Goal: Book appointment/travel/reservation

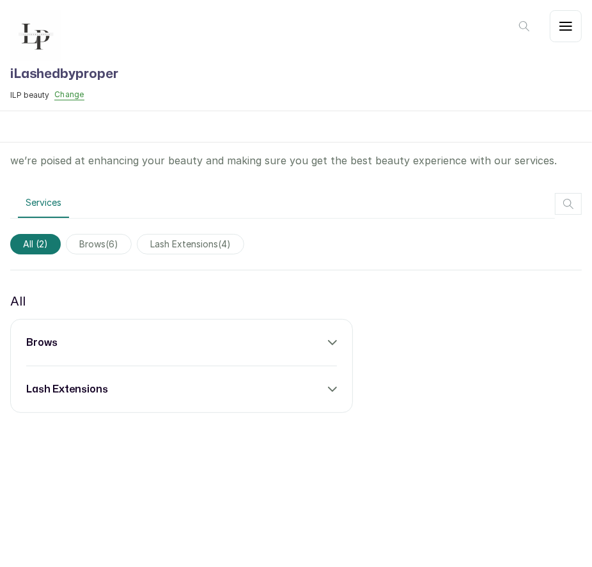
click at [303, 325] on div "brows lash extensions" at bounding box center [181, 366] width 343 height 94
click at [326, 341] on div "brows" at bounding box center [181, 342] width 311 height 15
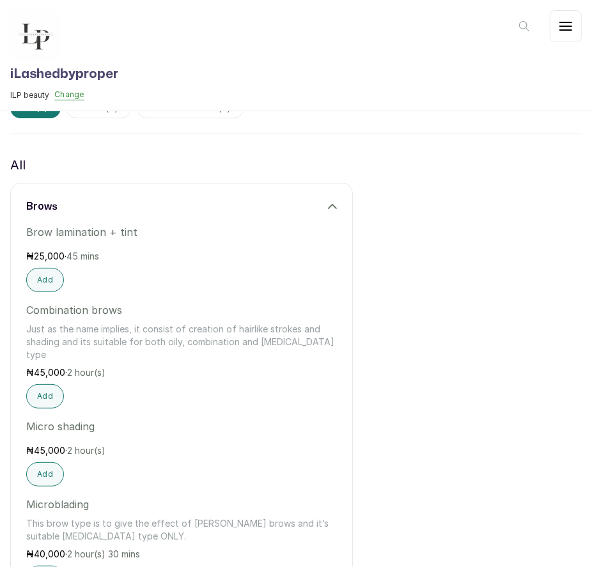
scroll to position [155, 0]
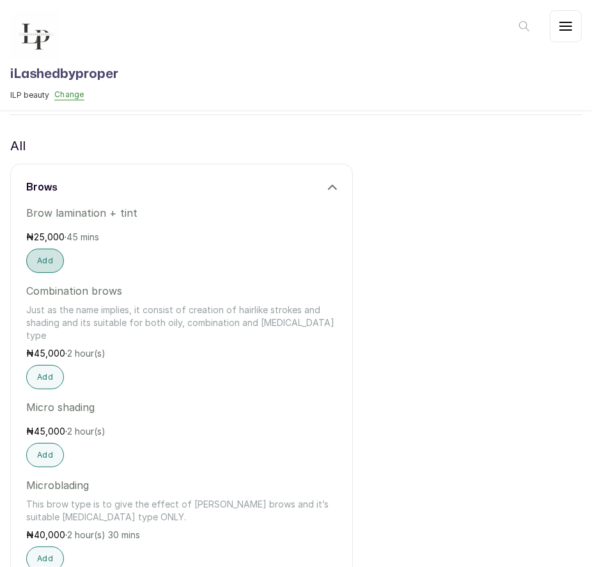
click at [43, 263] on button "Add" at bounding box center [45, 261] width 38 height 24
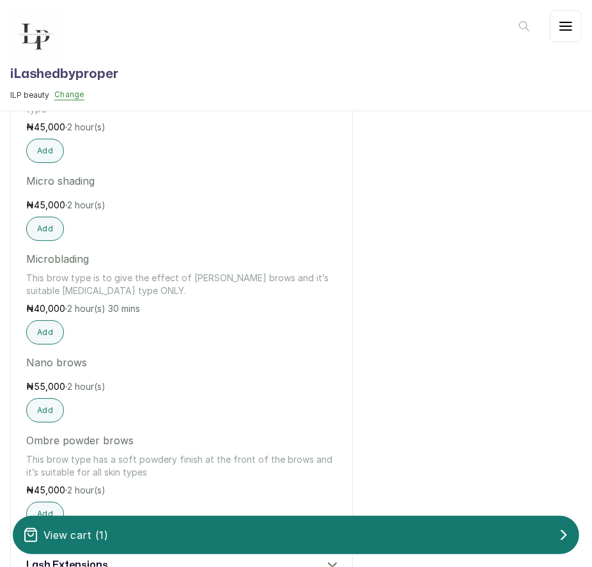
scroll to position [398, 0]
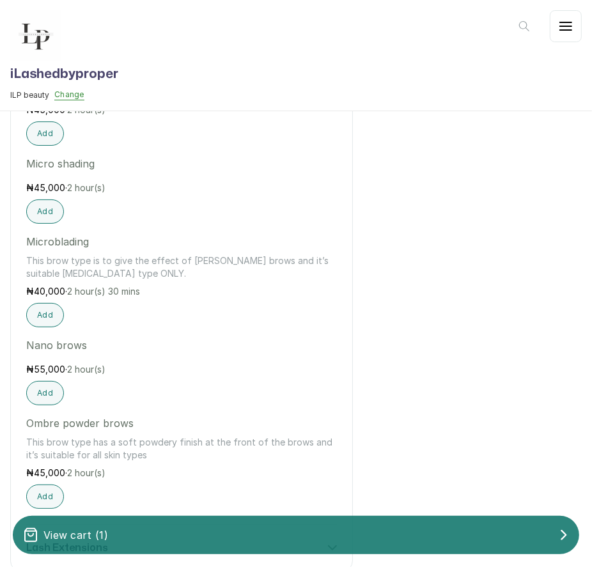
click at [304, 537] on div "View cart ( 1 )" at bounding box center [296, 536] width 567 height 26
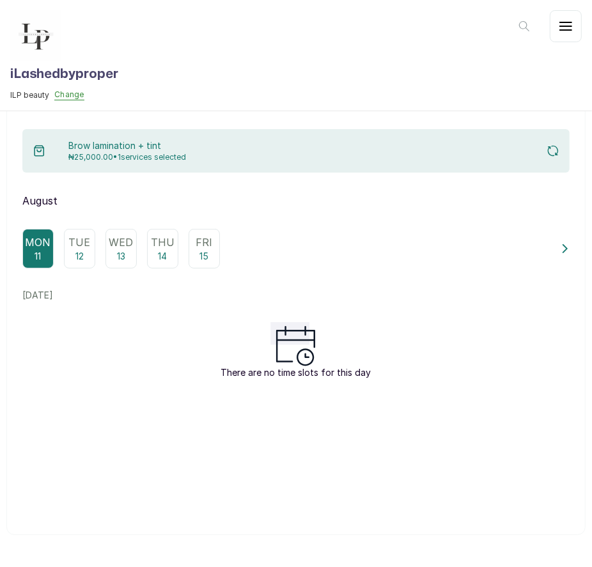
scroll to position [0, 0]
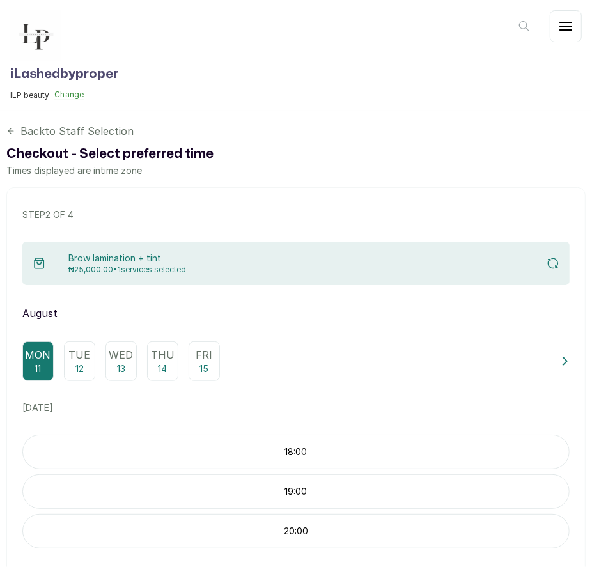
click at [81, 366] on p "12" at bounding box center [79, 369] width 8 height 13
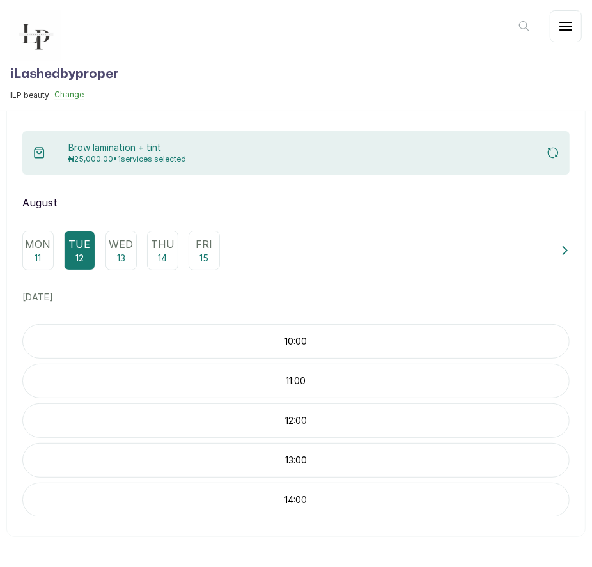
click at [322, 336] on p "10:00" at bounding box center [296, 341] width 546 height 13
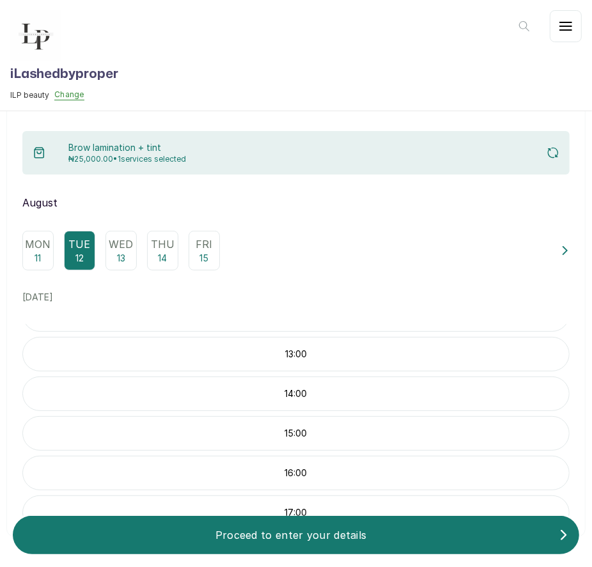
scroll to position [233, 0]
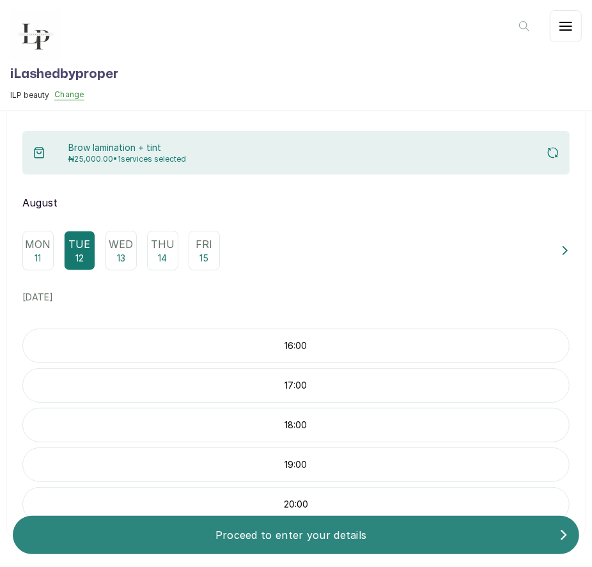
click at [315, 536] on p "Proceed to enter your details" at bounding box center [291, 535] width 536 height 15
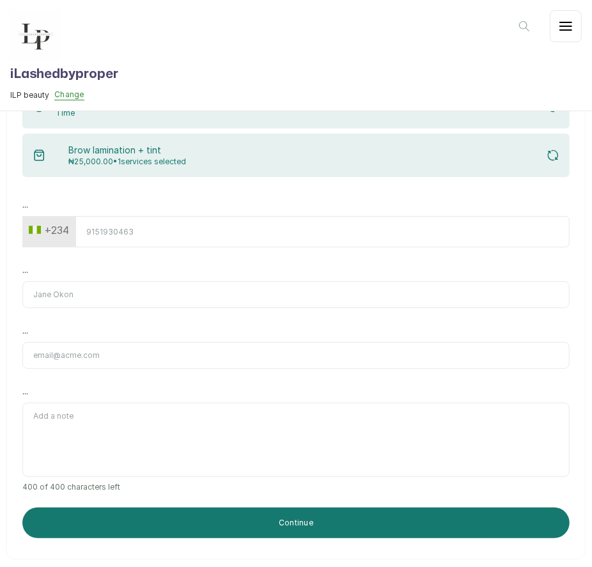
scroll to position [197, 0]
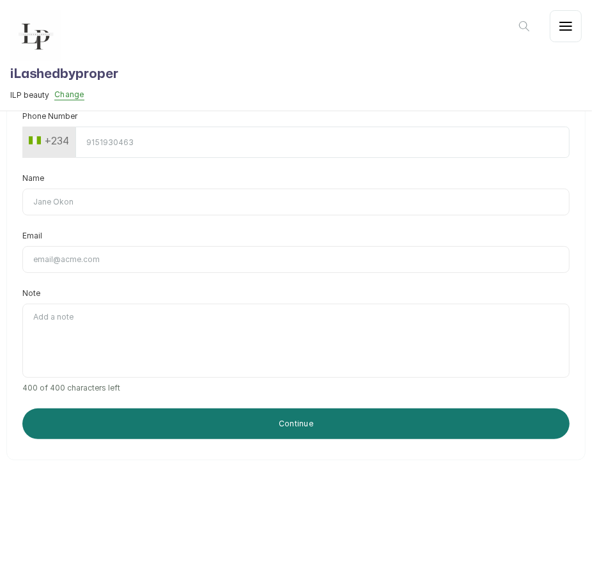
click at [150, 148] on input "Phone Number" at bounding box center [322, 142] width 494 height 31
type input "8138915419"
type input "Temitope [PERSON_NAME]"
type input "[EMAIL_ADDRESS][DOMAIN_NAME]"
type input "Temitope [PERSON_NAME]"
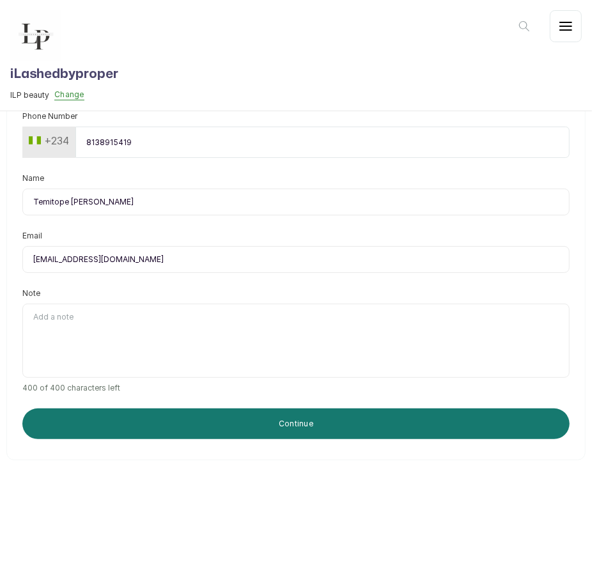
click at [290, 443] on div "Enter details step 4 of 4 12 Aug 2025, 10:00 AM Time Brow lamination + tint ₦25…" at bounding box center [295, 219] width 579 height 483
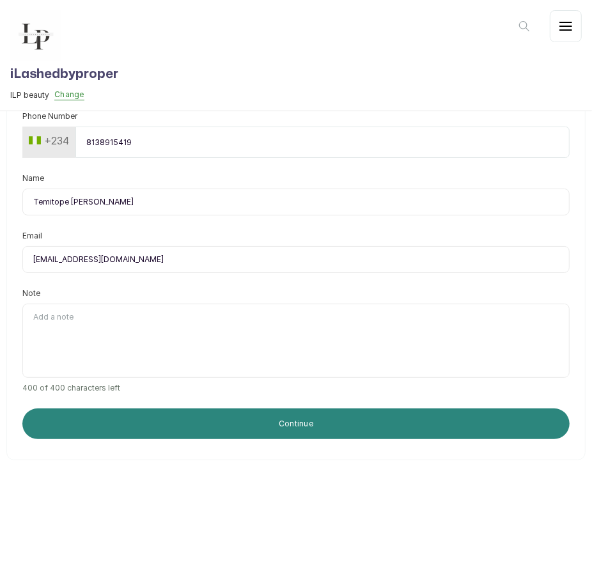
click at [290, 429] on button "Continue" at bounding box center [296, 424] width 548 height 31
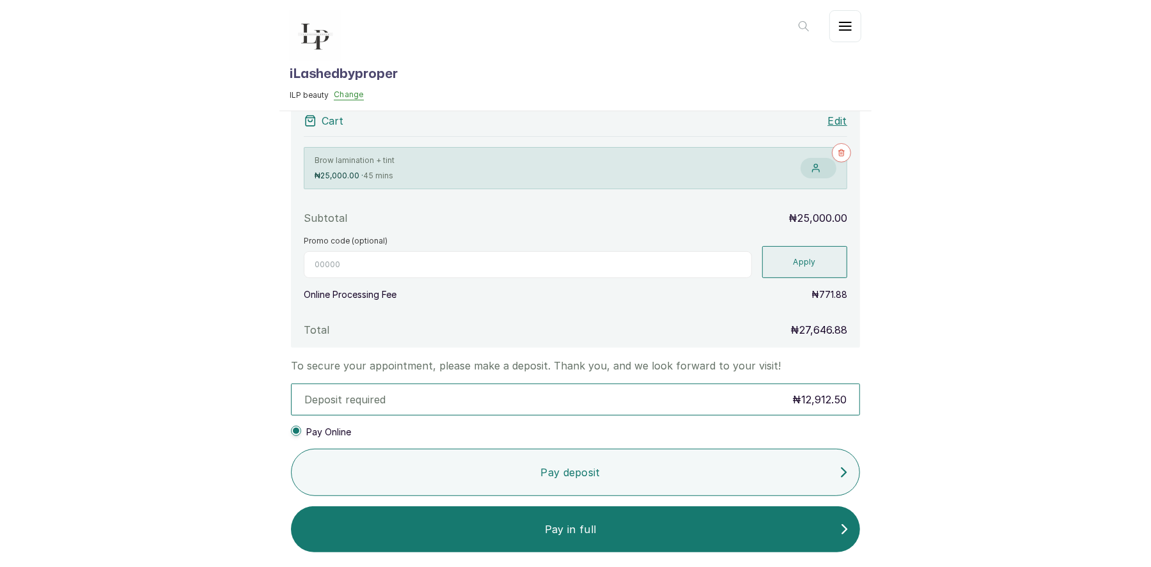
scroll to position [326, 0]
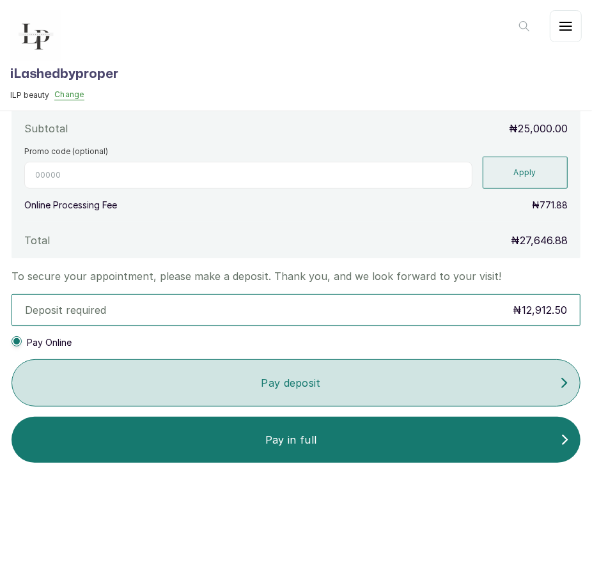
click at [285, 391] on div "Pay deposit" at bounding box center [296, 383] width 568 height 26
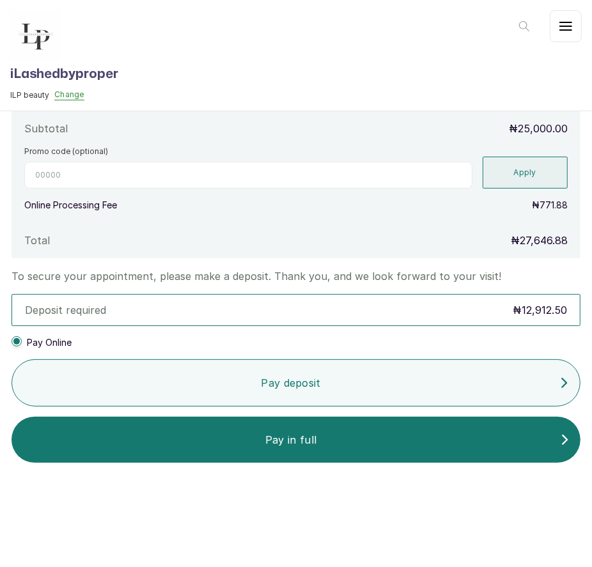
click at [351, 381] on p "Pay deposit" at bounding box center [290, 382] width 537 height 15
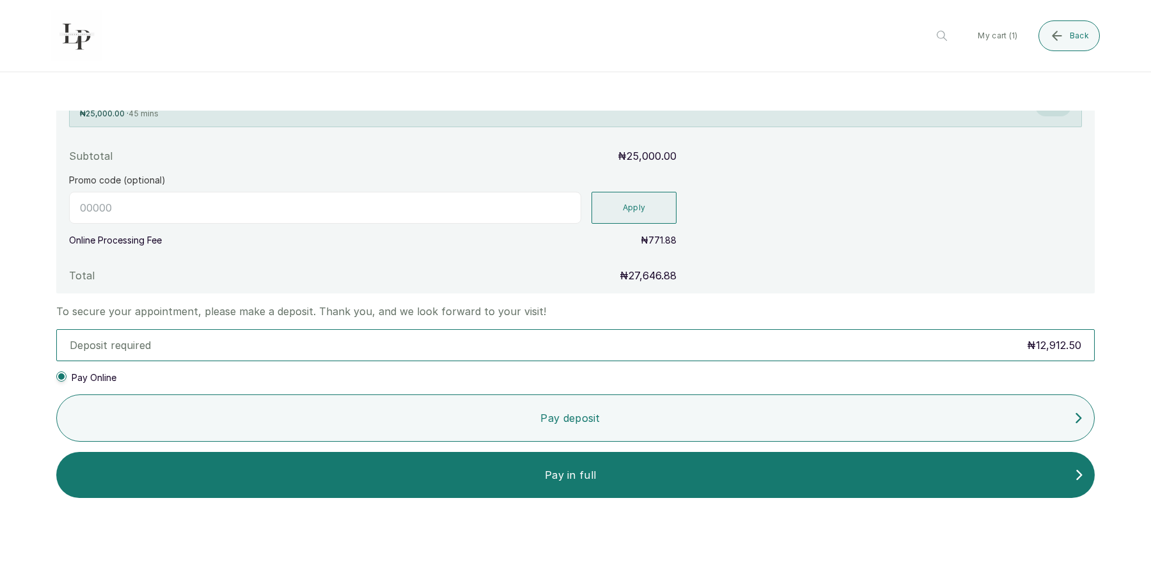
scroll to position [0, 0]
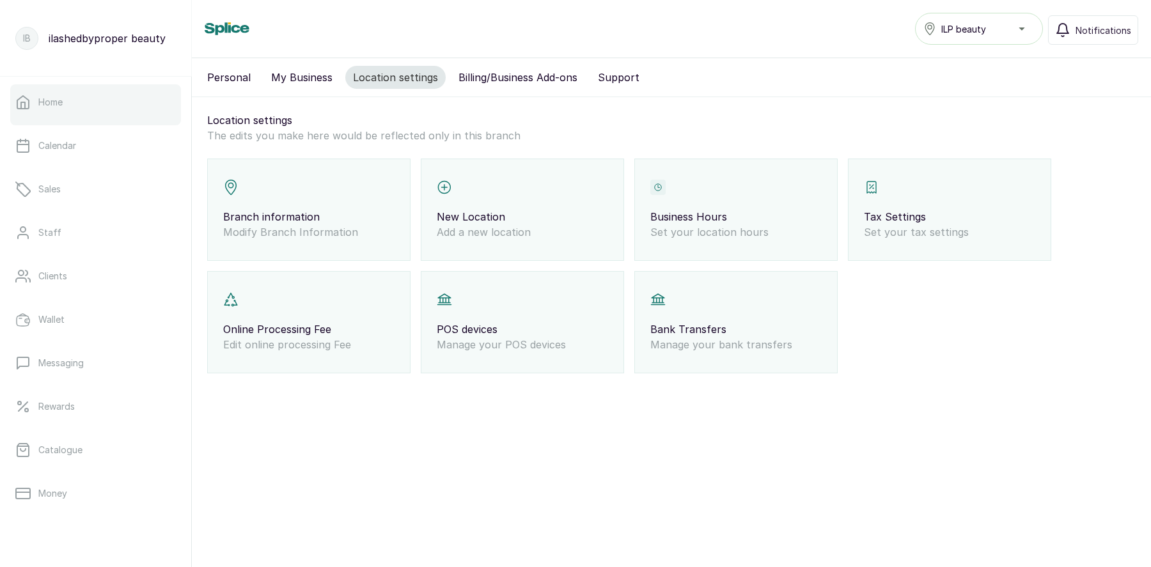
click at [72, 101] on link "Home" at bounding box center [95, 102] width 171 height 36
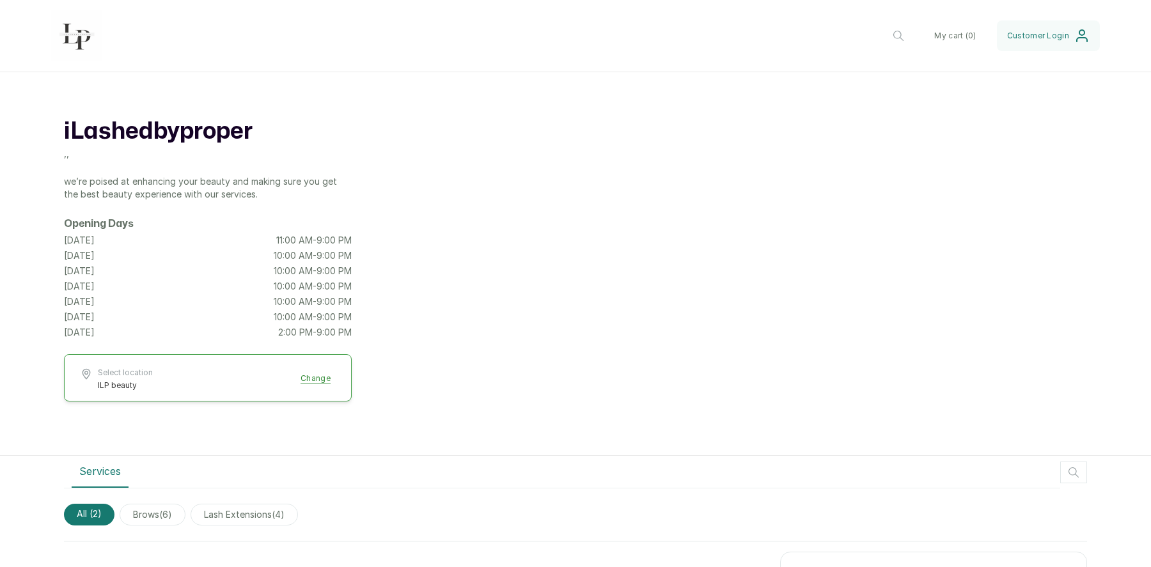
scroll to position [115, 0]
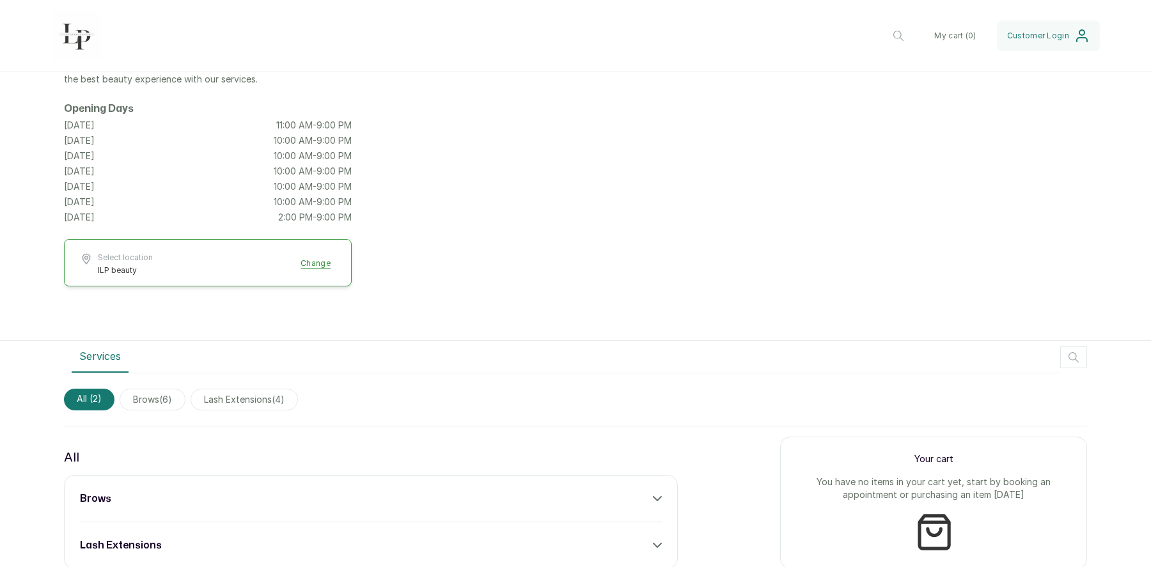
click at [179, 539] on div "lash extensions" at bounding box center [371, 545] width 582 height 15
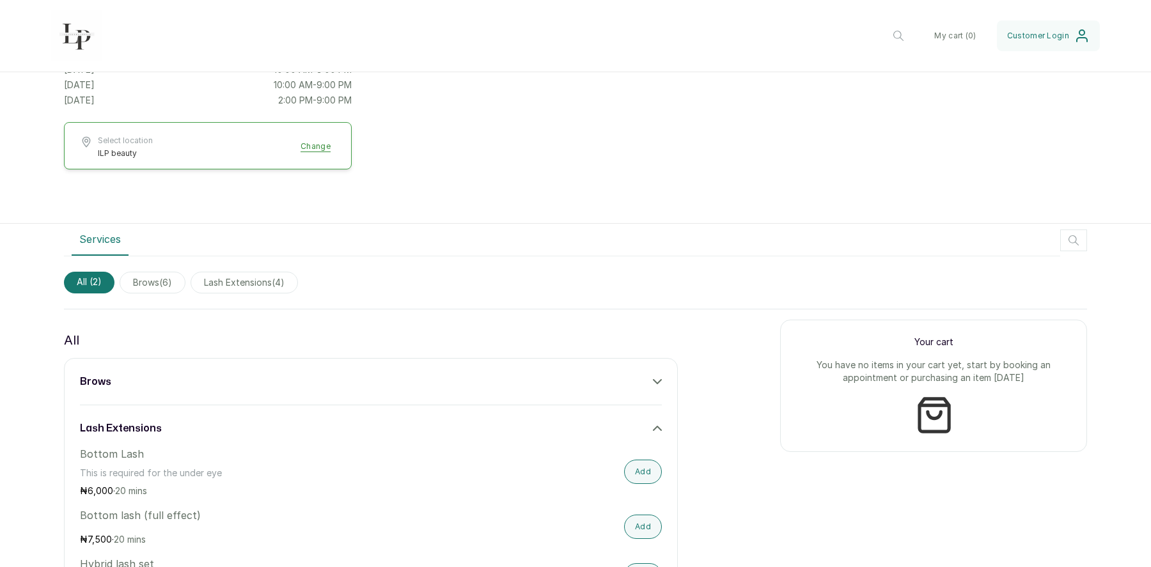
scroll to position [322, 0]
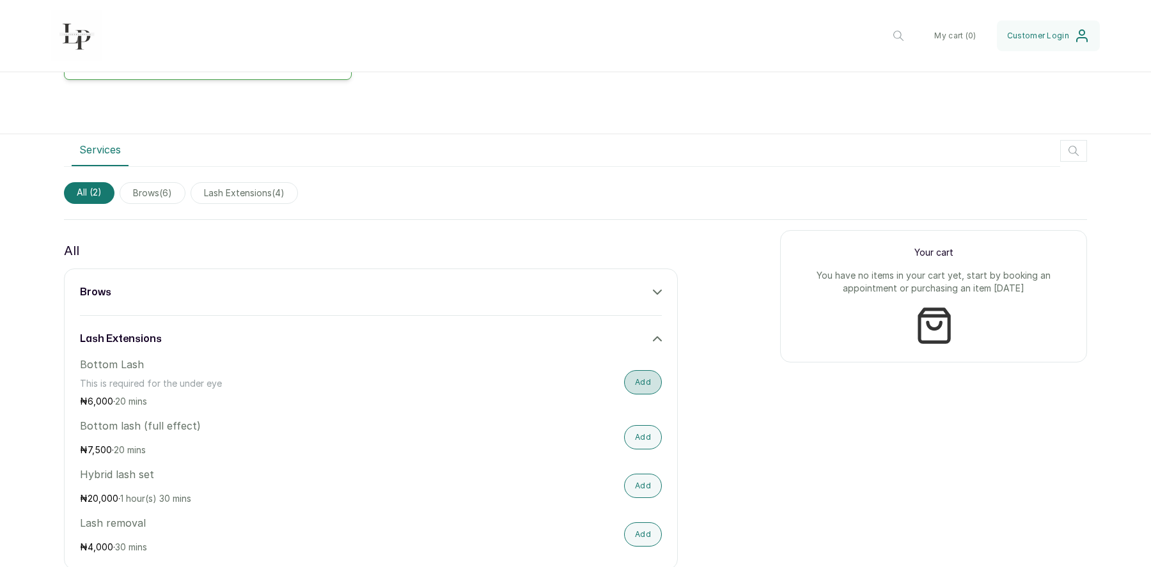
click at [647, 378] on button "Add" at bounding box center [643, 382] width 38 height 24
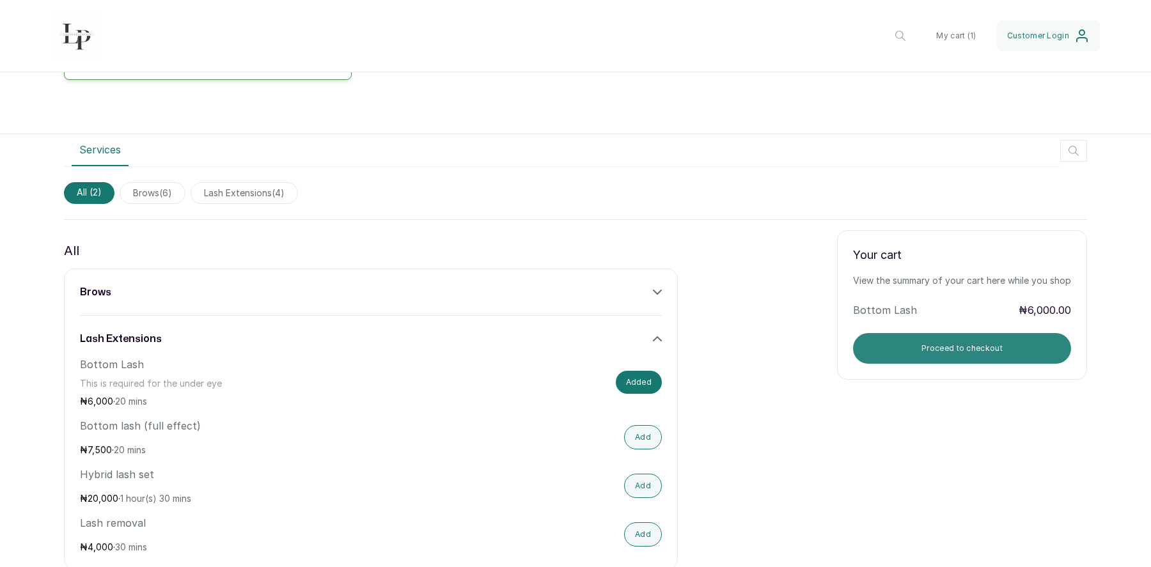
click at [942, 351] on button "Proceed to checkout" at bounding box center [962, 348] width 218 height 31
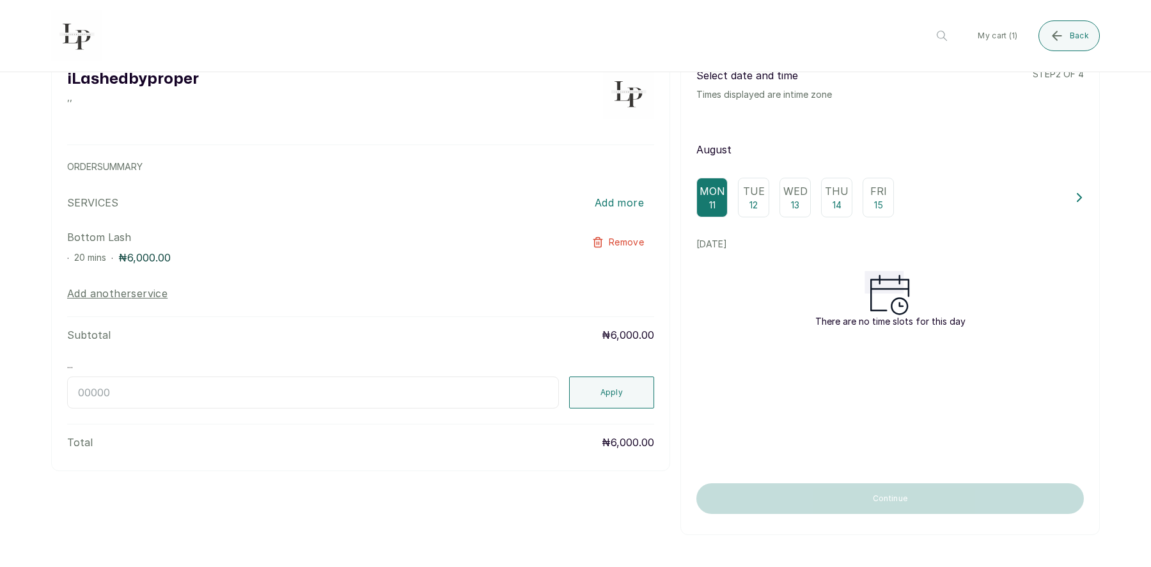
scroll to position [0, 0]
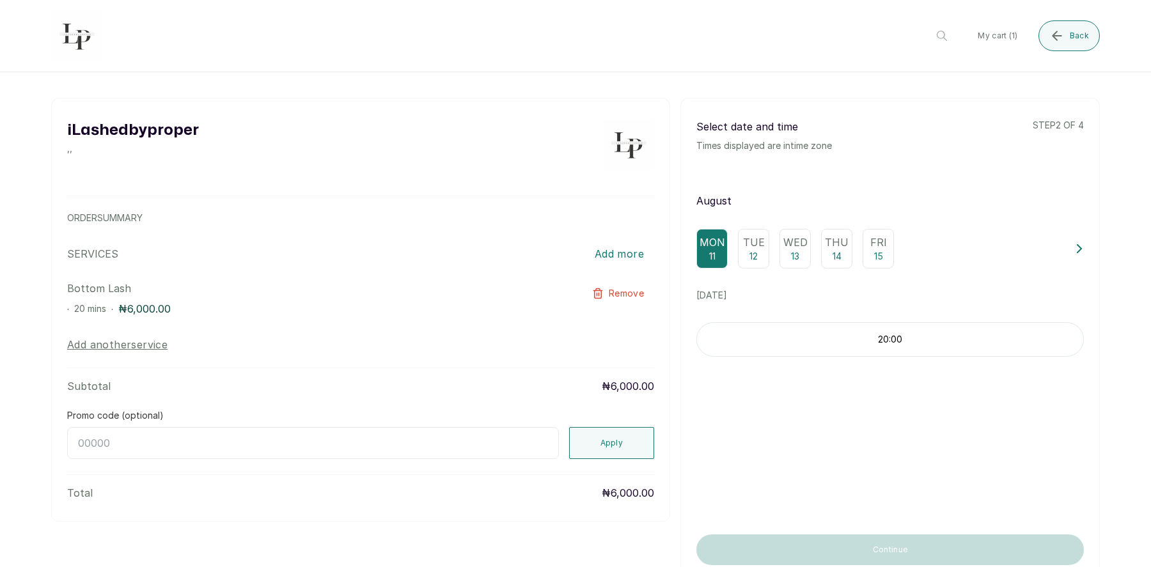
click at [755, 242] on p "Tue" at bounding box center [754, 242] width 22 height 15
click at [919, 381] on p "11:00" at bounding box center [890, 379] width 386 height 13
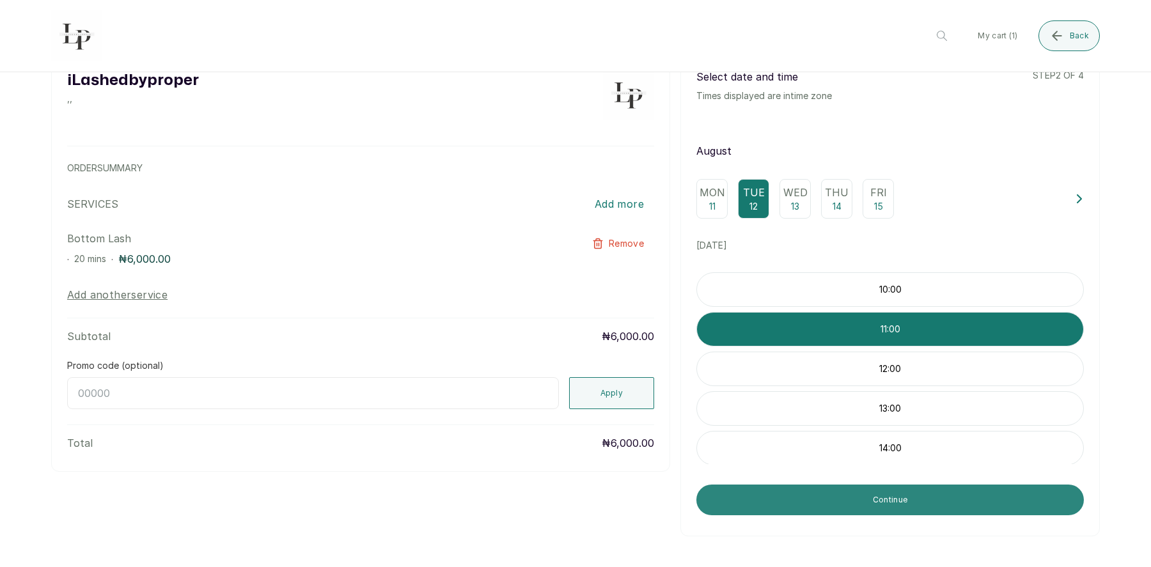
click at [905, 501] on button "Continue" at bounding box center [891, 500] width 388 height 31
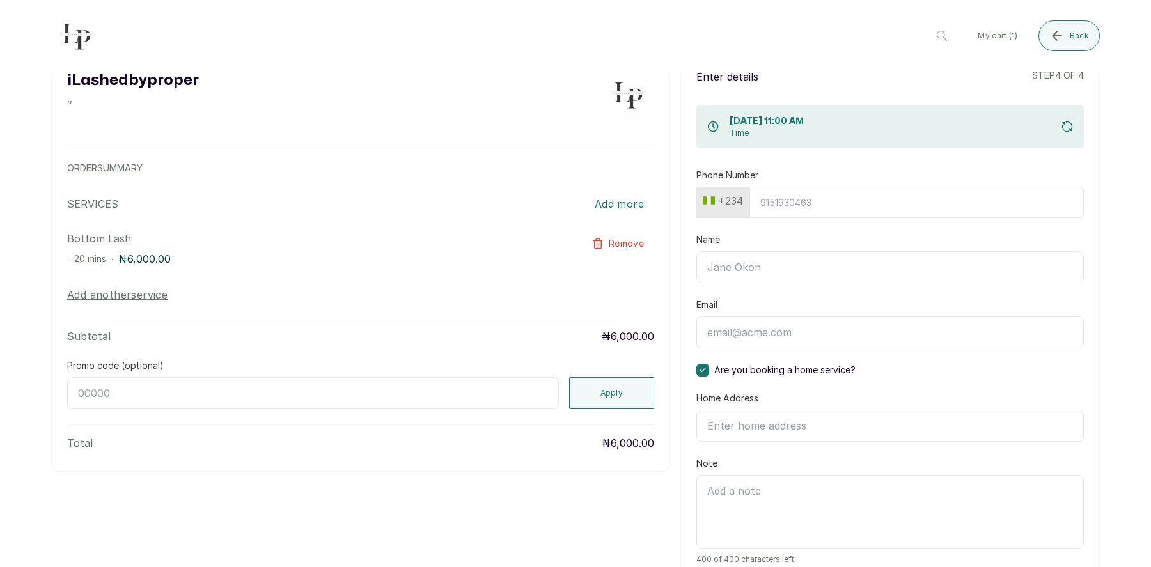
scroll to position [221, 0]
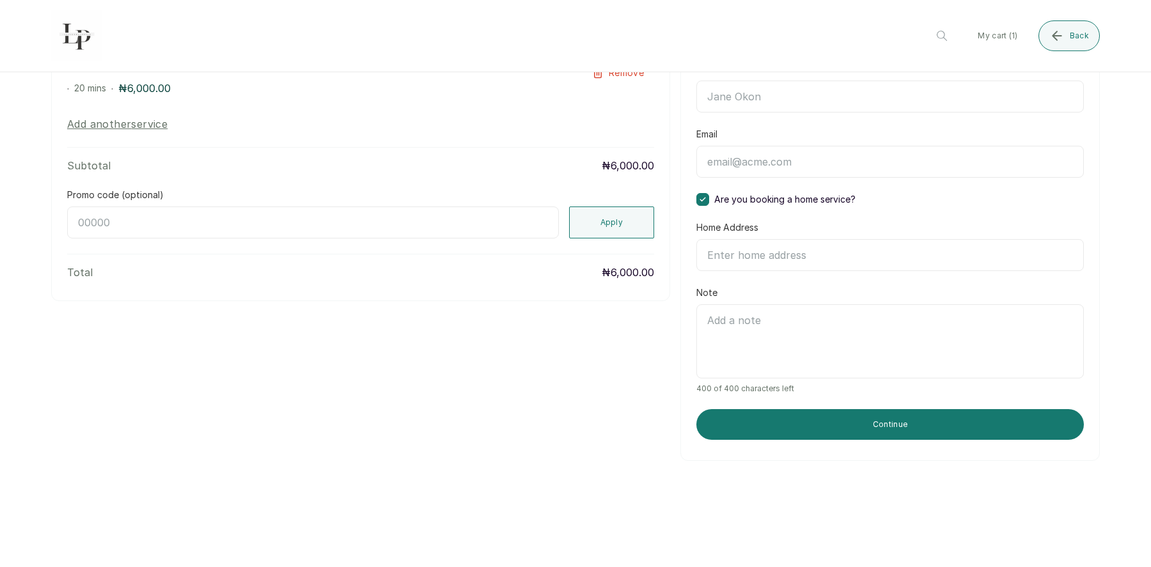
click at [751, 158] on input "Email" at bounding box center [891, 162] width 388 height 32
type input "[EMAIL_ADDRESS][DOMAIN_NAME]"
type input "8138915419"
type input "Temitope [PERSON_NAME]"
type input "[STREET_ADDRESS][PERSON_NAME][PERSON_NAME]"
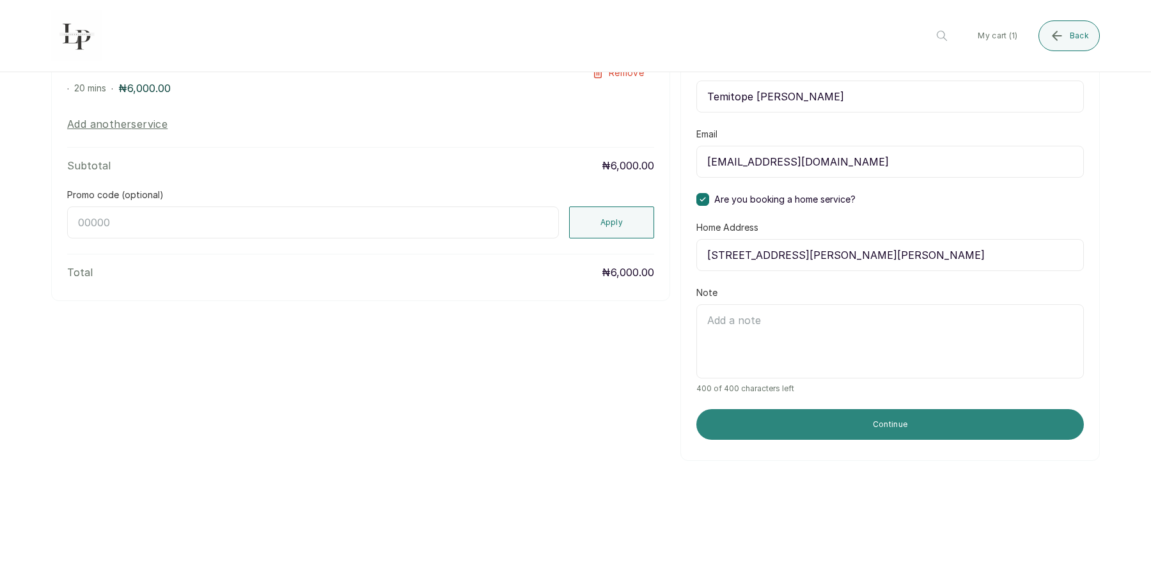
type input "Temitope [PERSON_NAME]"
click at [840, 427] on button "Continue" at bounding box center [891, 424] width 388 height 31
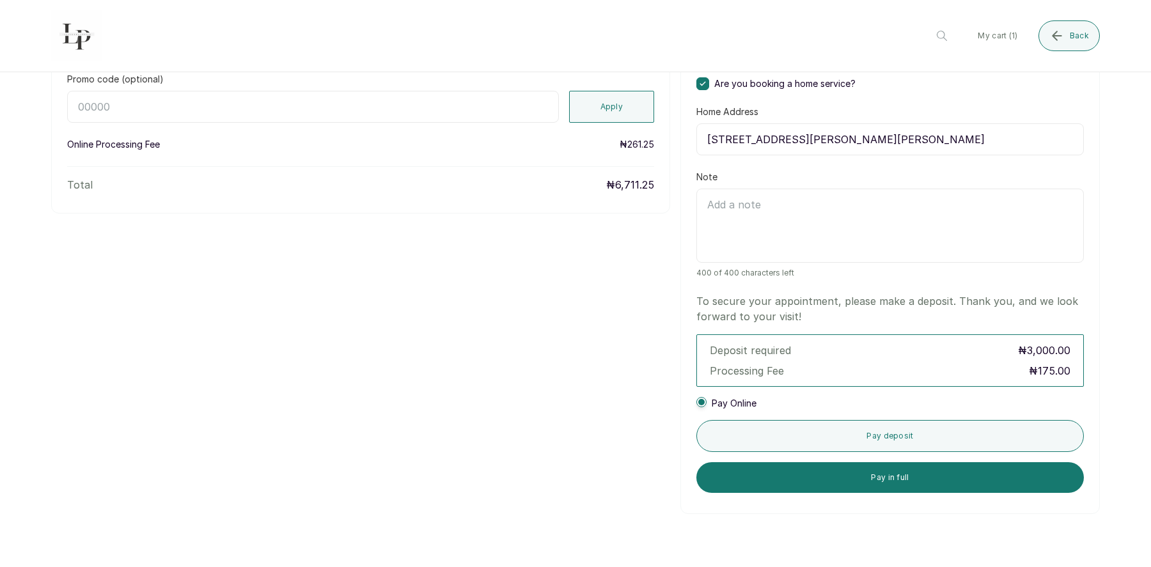
scroll to position [377, 0]
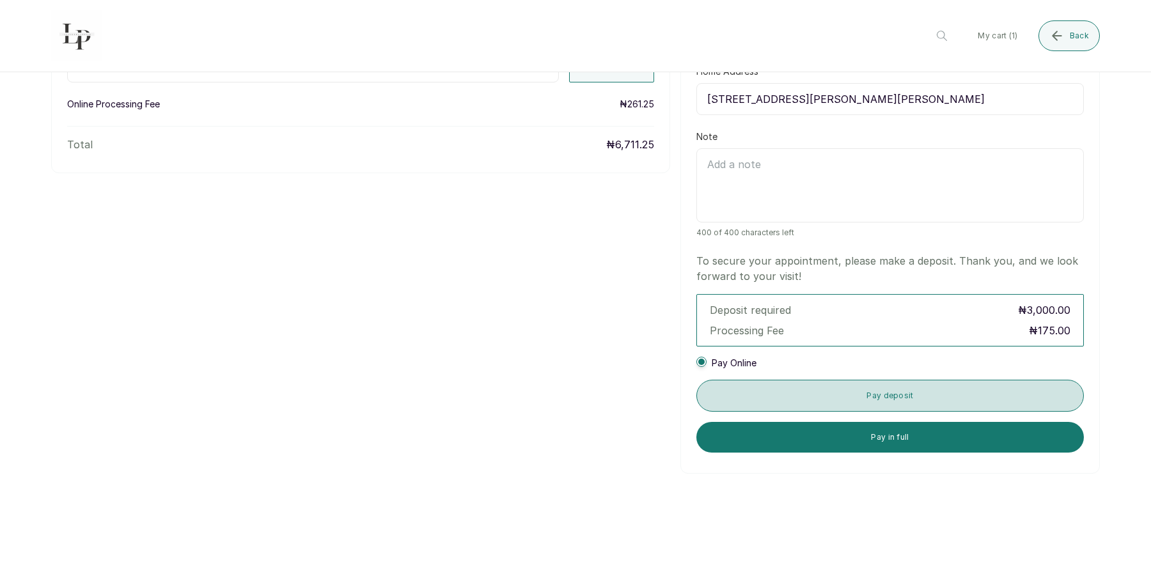
click at [866, 386] on button "Pay deposit" at bounding box center [891, 396] width 388 height 32
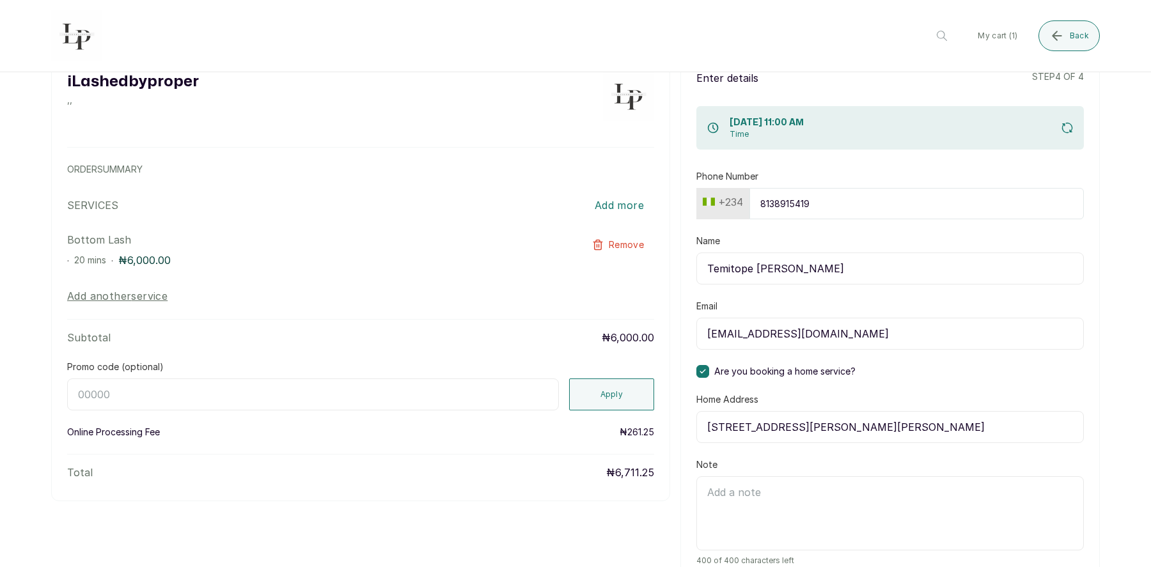
scroll to position [47, 0]
click at [847, 429] on input "[STREET_ADDRESS][PERSON_NAME][PERSON_NAME]" at bounding box center [891, 429] width 388 height 32
click at [899, 429] on input "[STREET_ADDRESS][PERSON_NAME][PERSON_NAME]" at bounding box center [891, 429] width 388 height 32
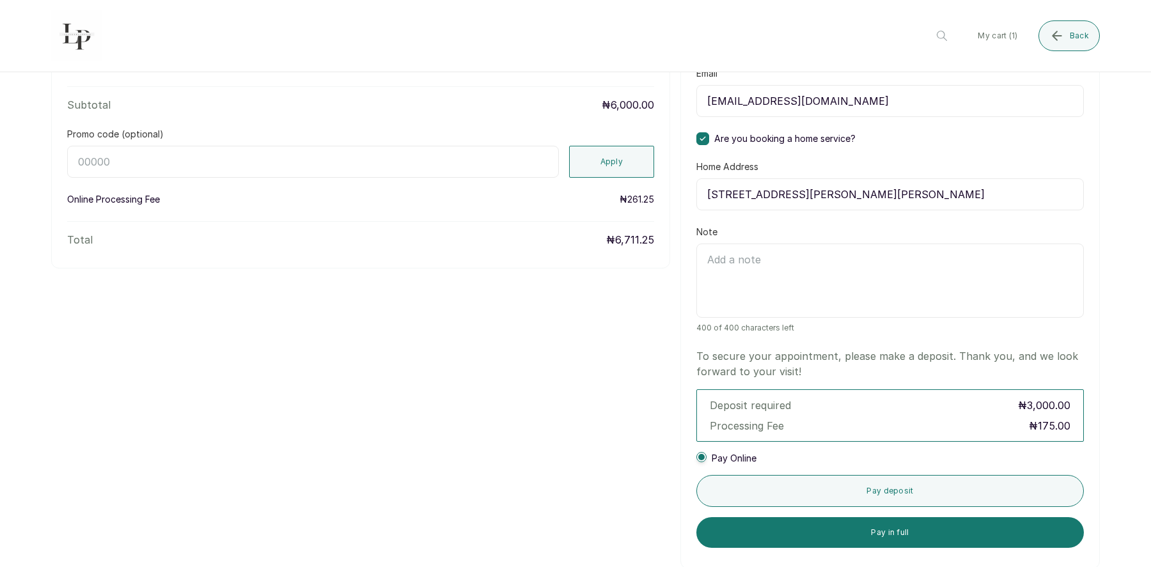
scroll to position [349, 0]
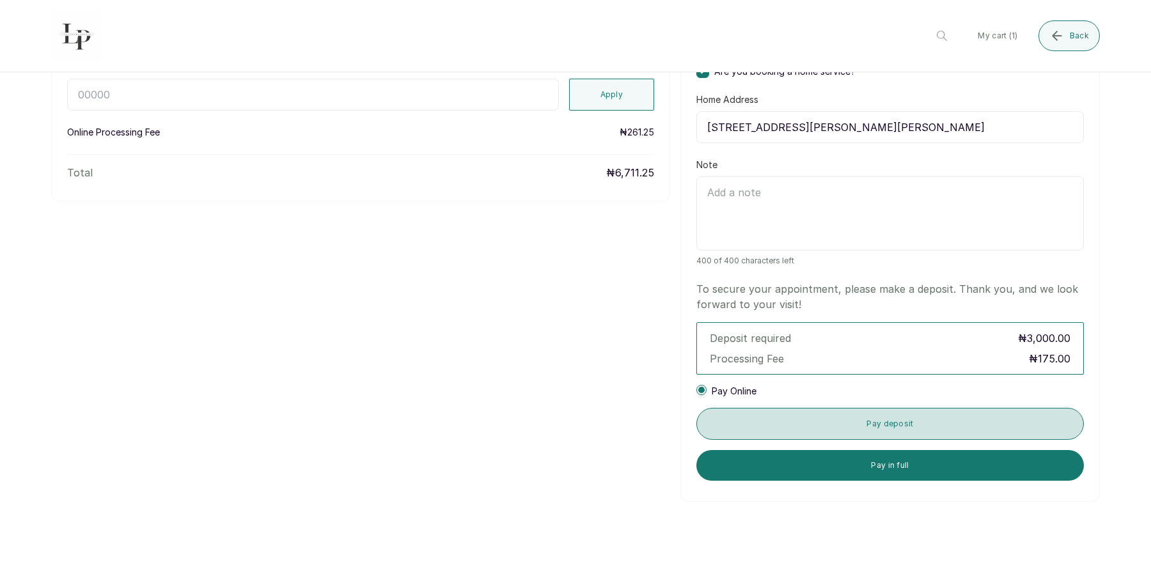
type input "[STREET_ADDRESS][PERSON_NAME][PERSON_NAME]"
click at [819, 424] on button "Pay deposit" at bounding box center [891, 424] width 388 height 32
click at [906, 426] on button "Pay deposit" at bounding box center [891, 424] width 388 height 32
click at [902, 422] on button "Pay deposit" at bounding box center [891, 424] width 388 height 32
